Goal: Task Accomplishment & Management: Use online tool/utility

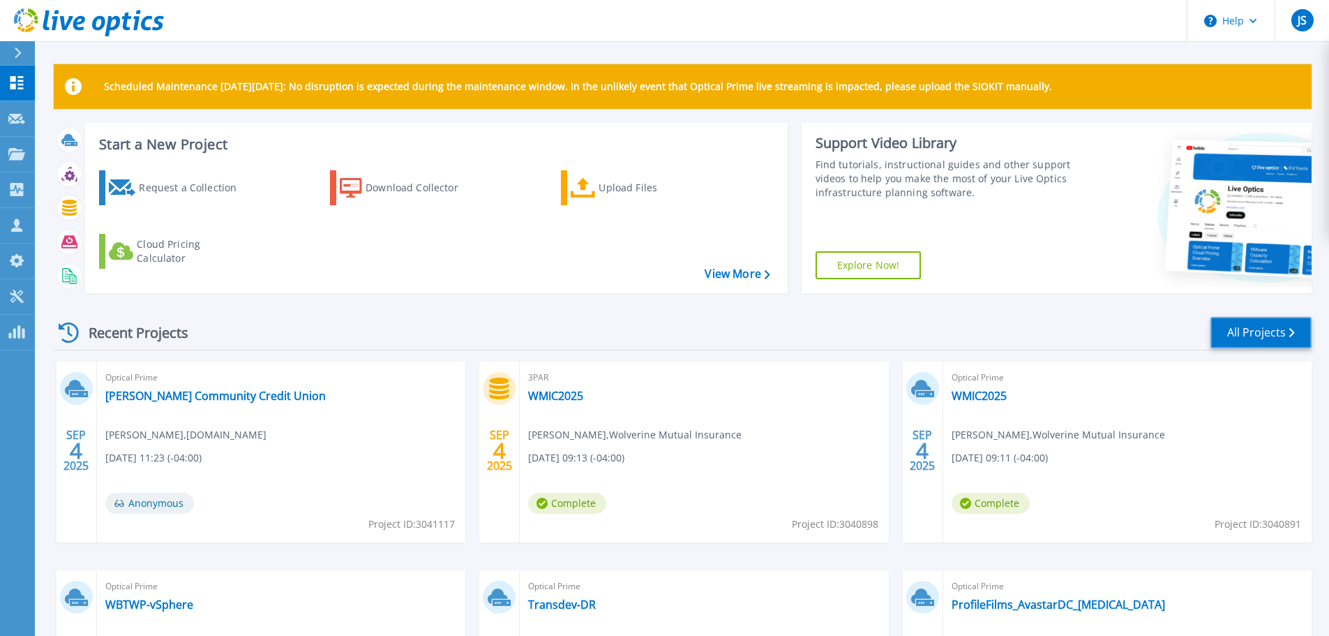
click at [1255, 327] on link "All Projects" at bounding box center [1261, 332] width 101 height 31
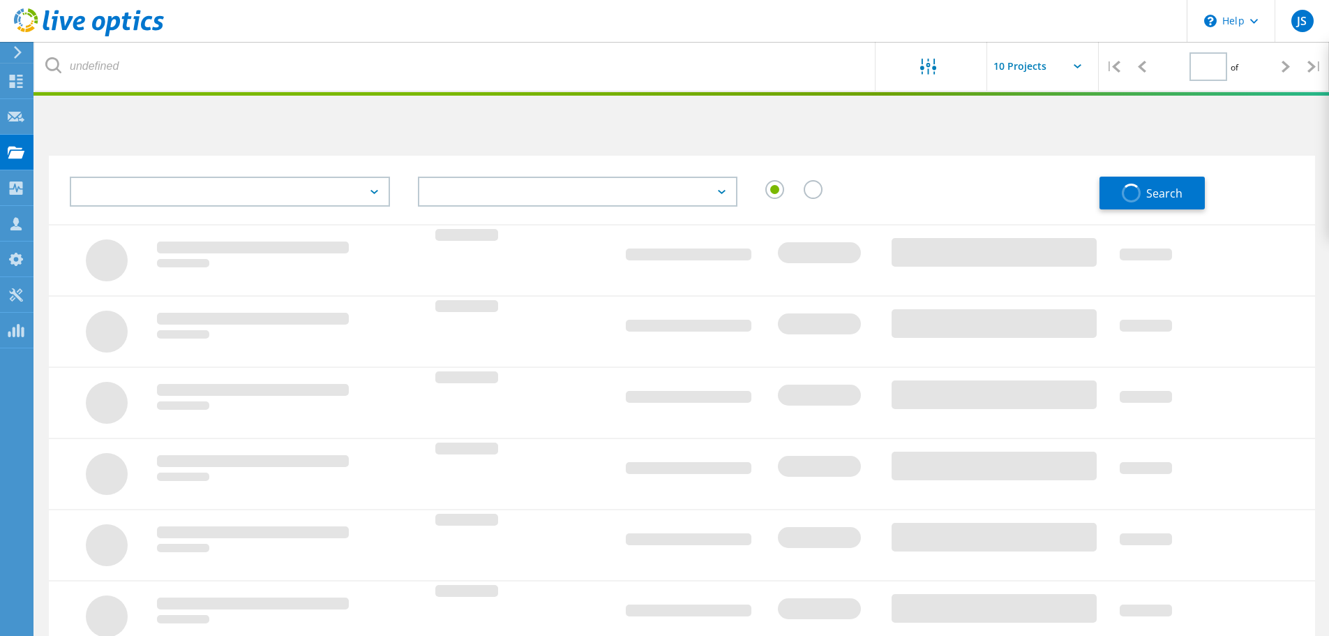
type input "1"
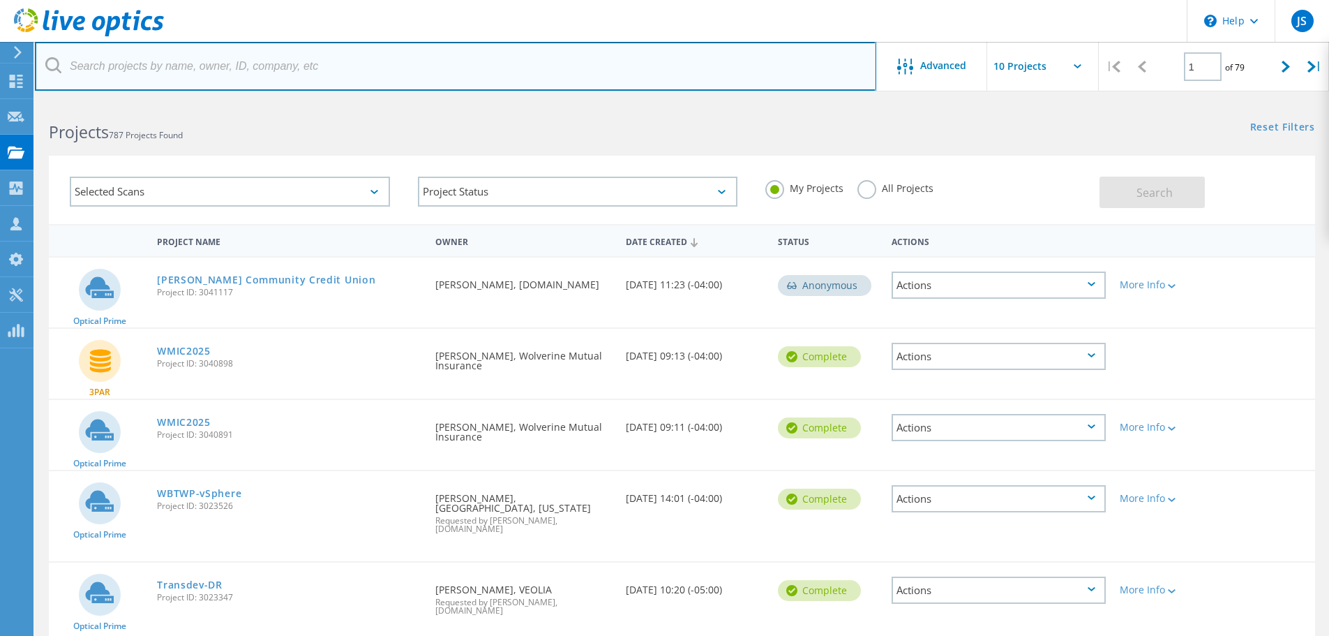
click at [107, 52] on input "text" at bounding box center [456, 66] width 842 height 49
type input "inland"
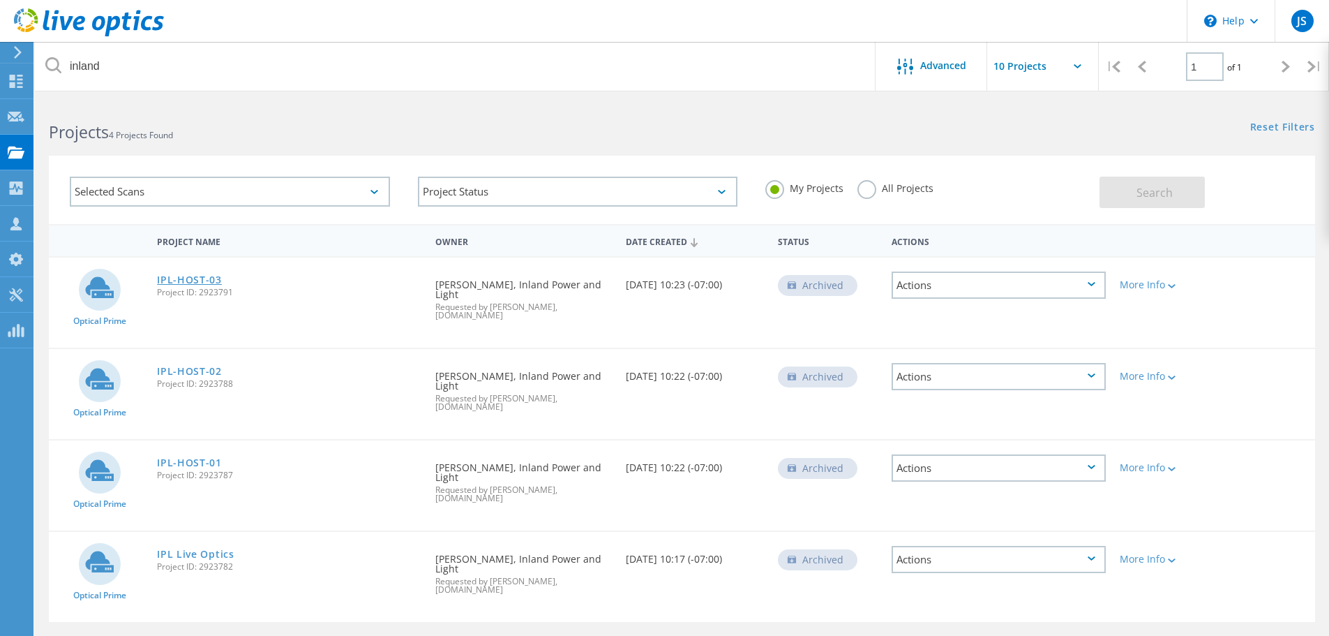
click at [204, 281] on link "IPL-HOST-03" at bounding box center [189, 280] width 65 height 10
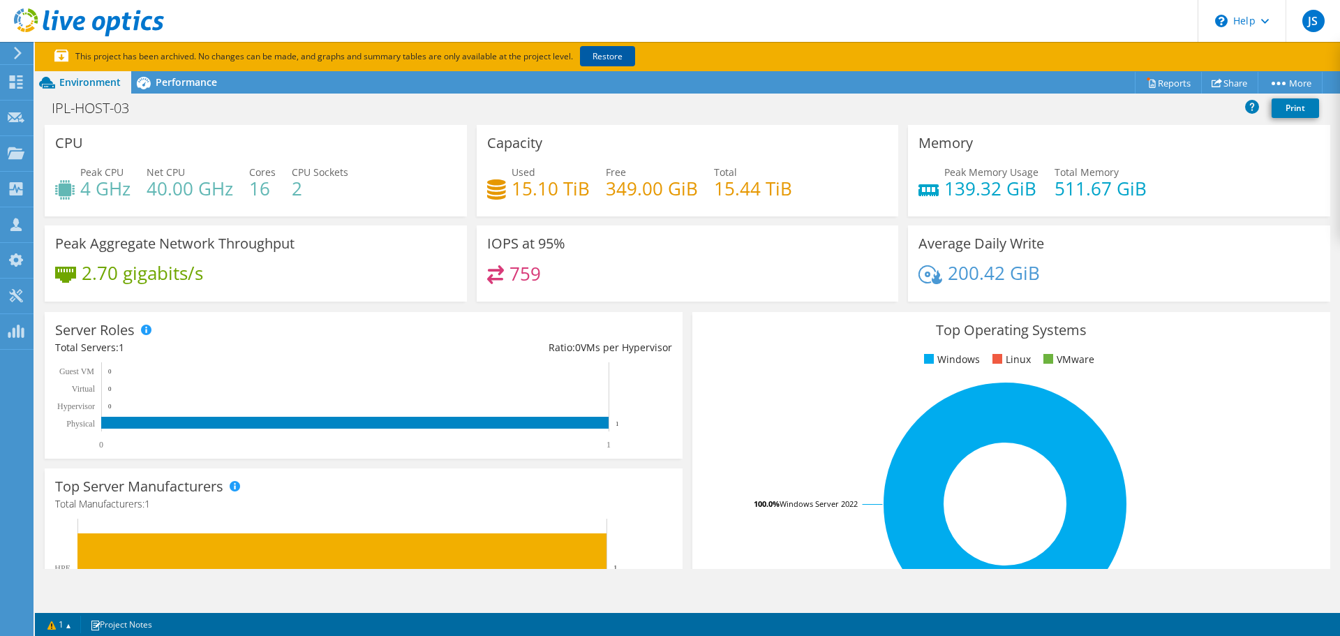
click at [612, 57] on link "Restore" at bounding box center [607, 56] width 55 height 20
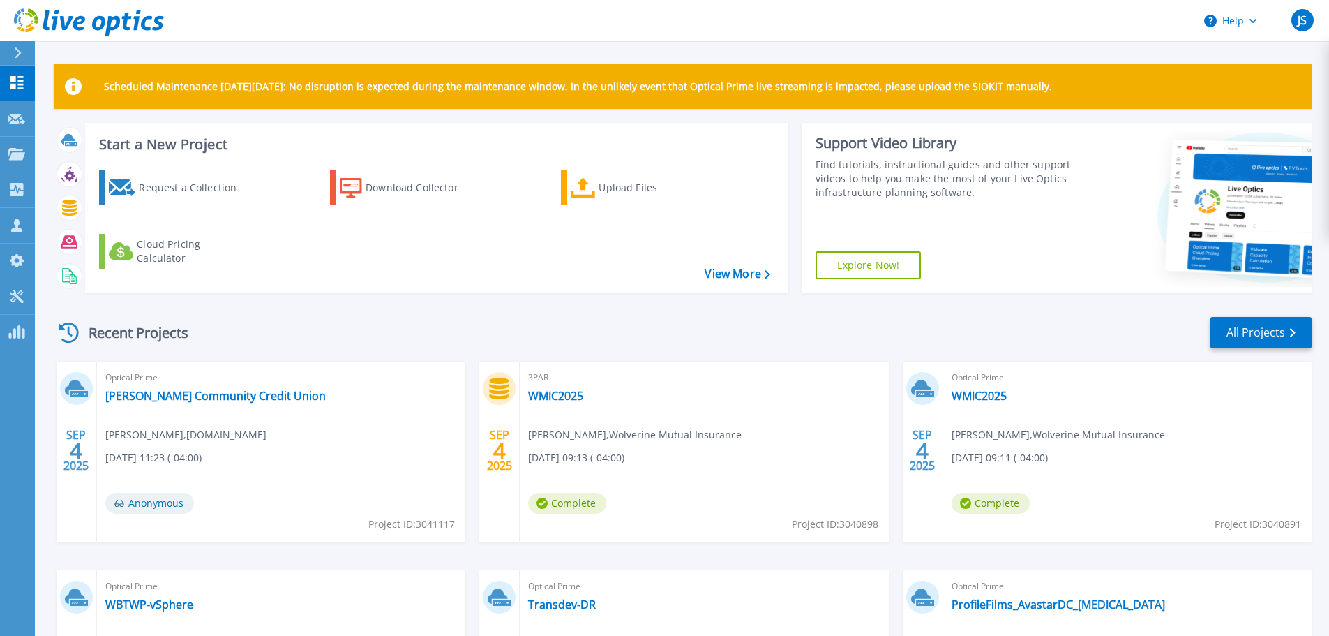
click at [1153, 312] on div "Recent Projects All Projects [DATE] Optical Prime [PERSON_NAME] Community Credi…" at bounding box center [683, 547] width 1258 height 486
